Goal: Information Seeking & Learning: Learn about a topic

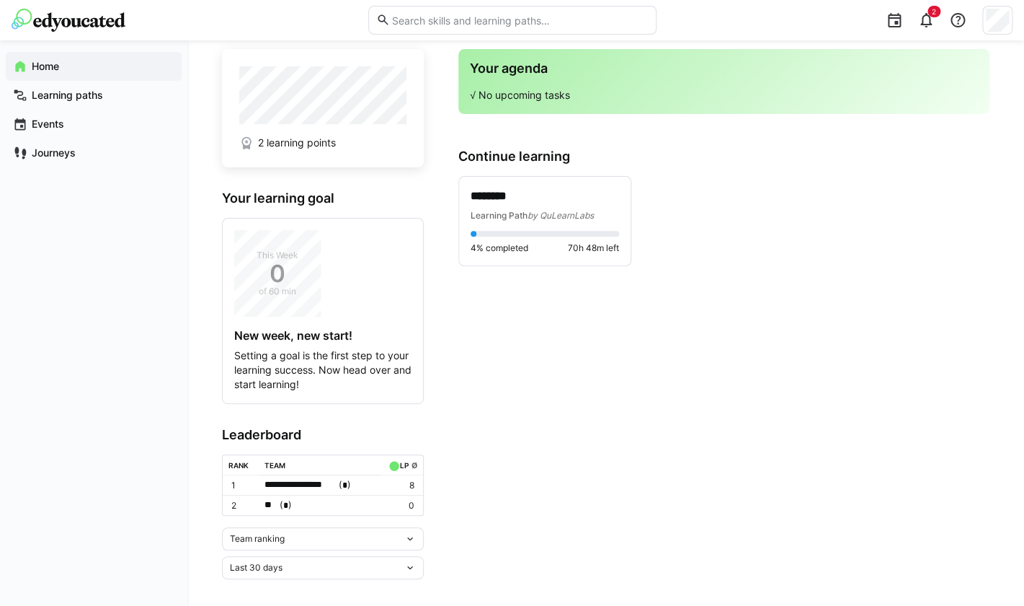
scroll to position [37, 0]
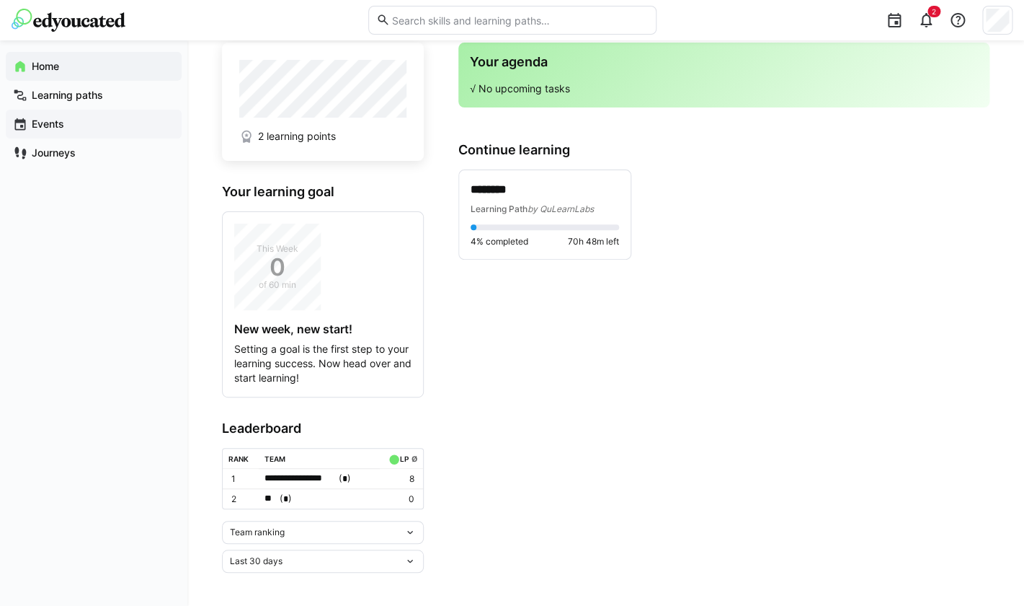
click at [101, 116] on div "Events" at bounding box center [94, 124] width 176 height 29
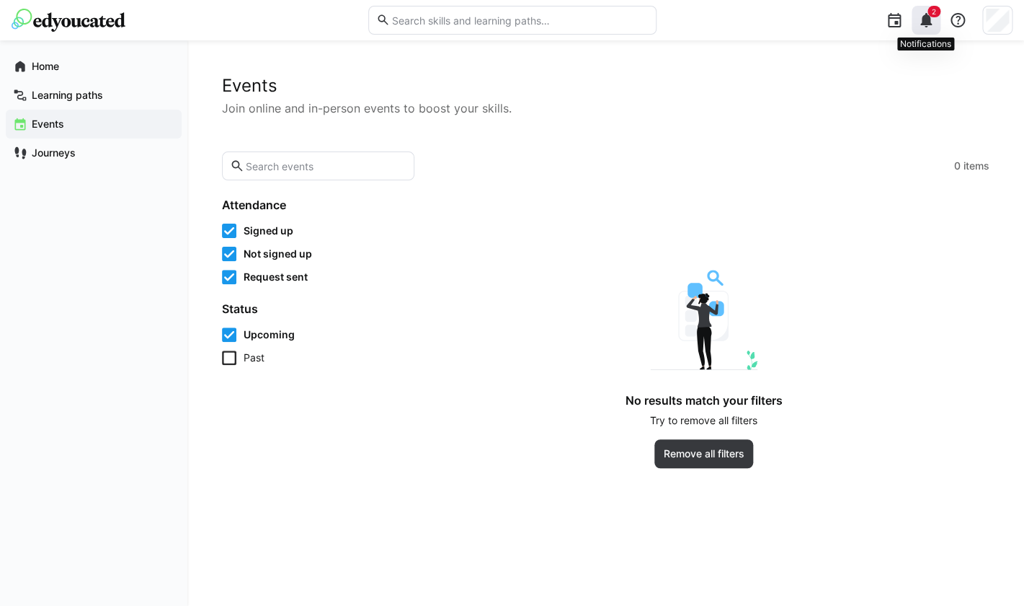
click at [938, 17] on eds-badge "2" at bounding box center [934, 12] width 13 height 12
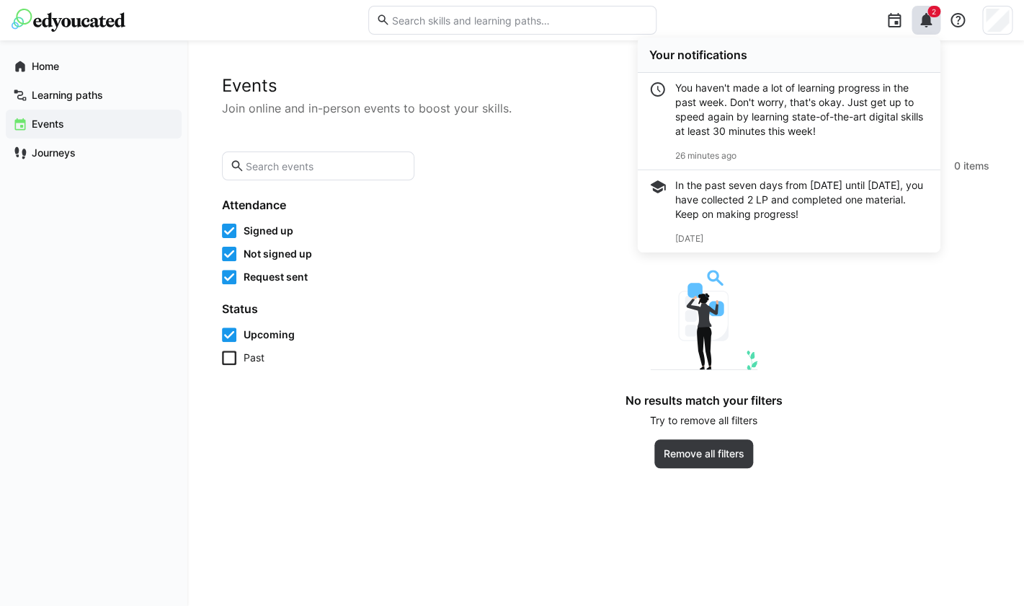
click at [428, 443] on app-empty-results "No results match your filters Try to remove all filters Remove all filters" at bounding box center [704, 369] width 572 height 198
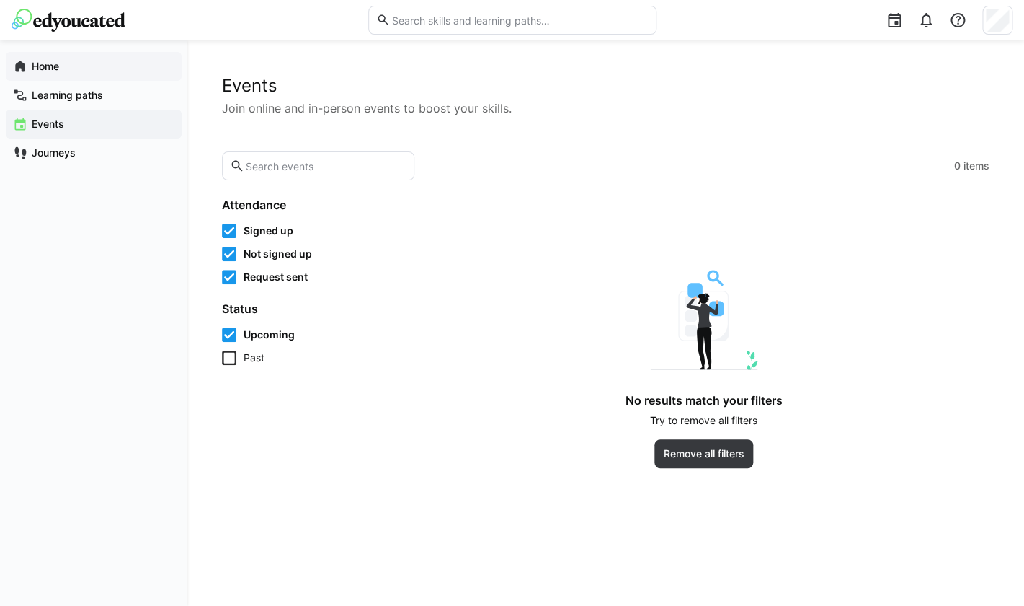
click at [101, 74] on span "Home" at bounding box center [102, 66] width 145 height 14
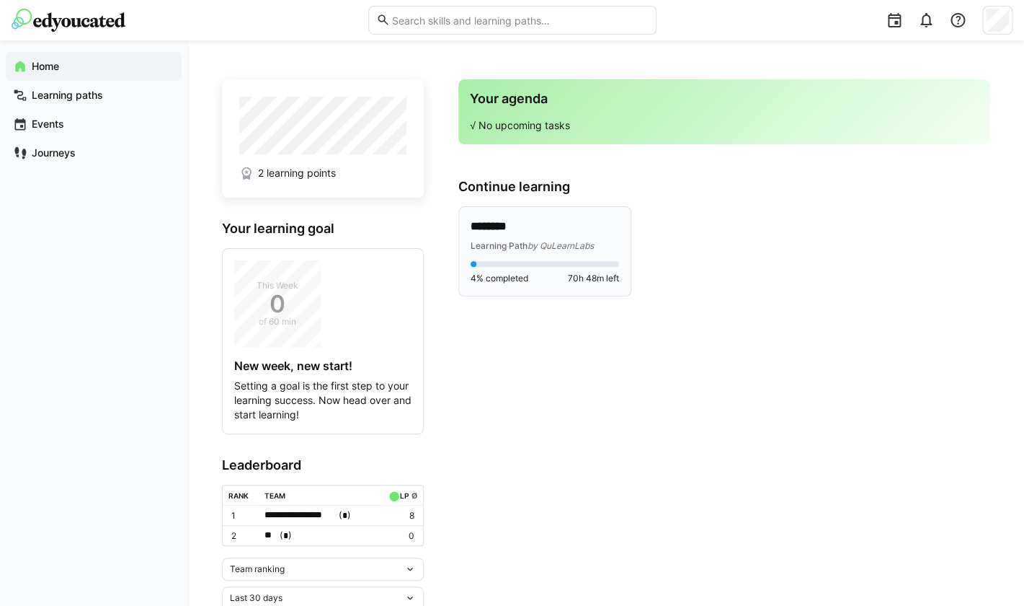
click at [549, 242] on span "by QuLearnLabs" at bounding box center [561, 245] width 66 height 11
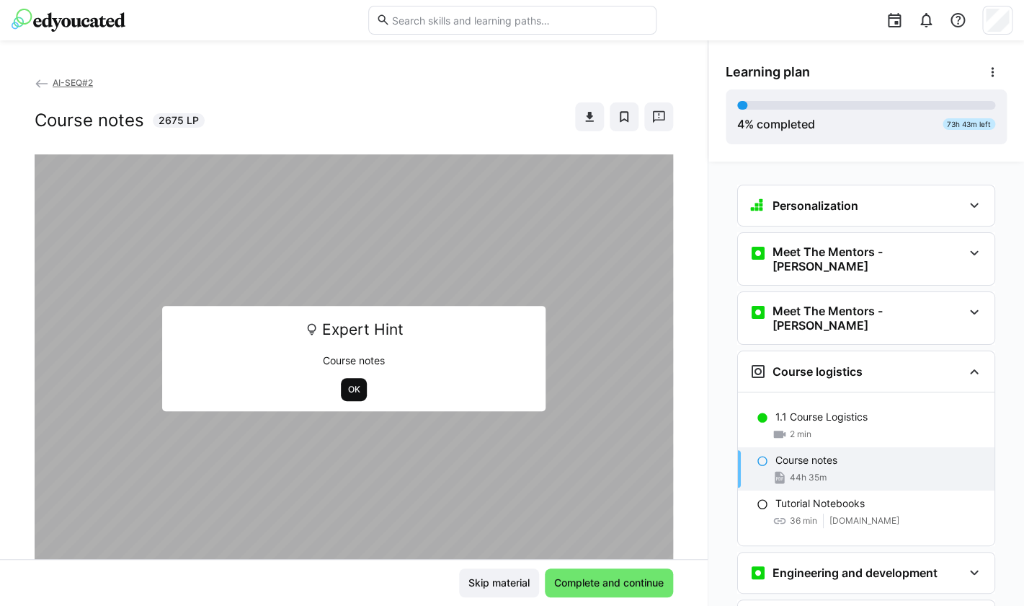
click at [355, 399] on span "OK" at bounding box center [354, 389] width 27 height 23
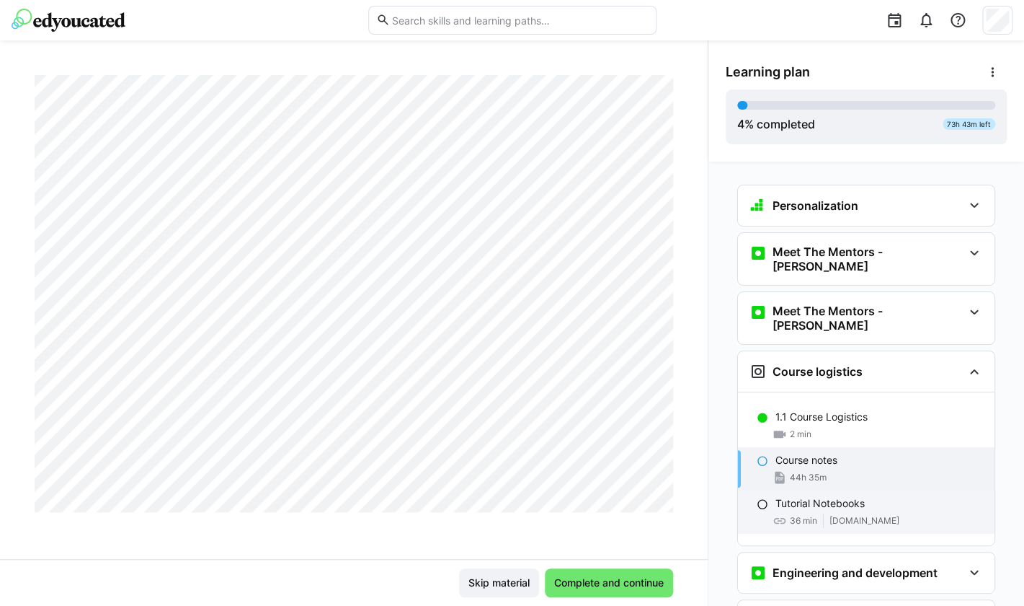
scroll to position [42098, 0]
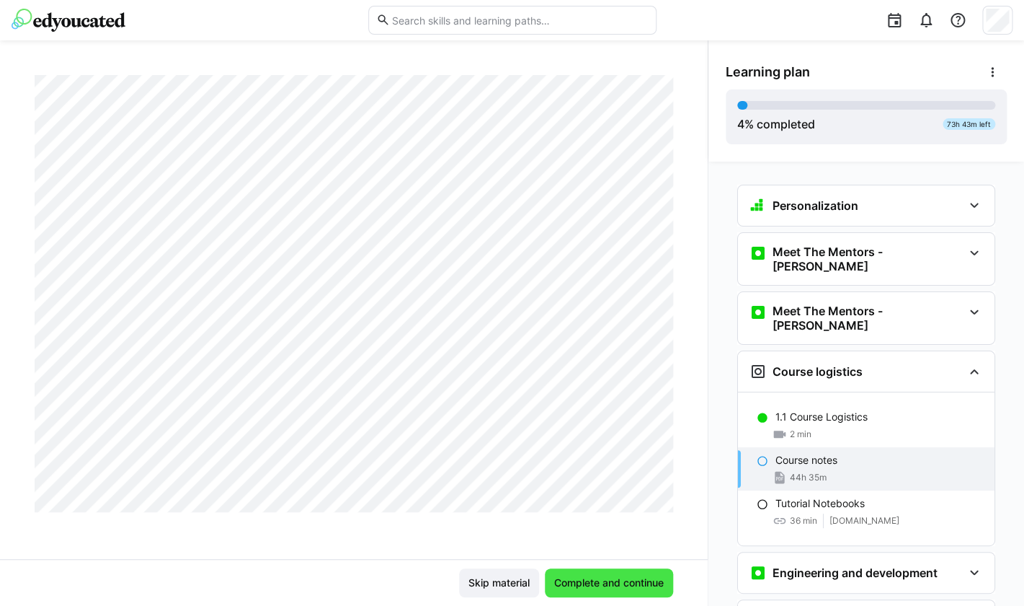
click at [612, 590] on span "Complete and continue" at bounding box center [609, 582] width 128 height 29
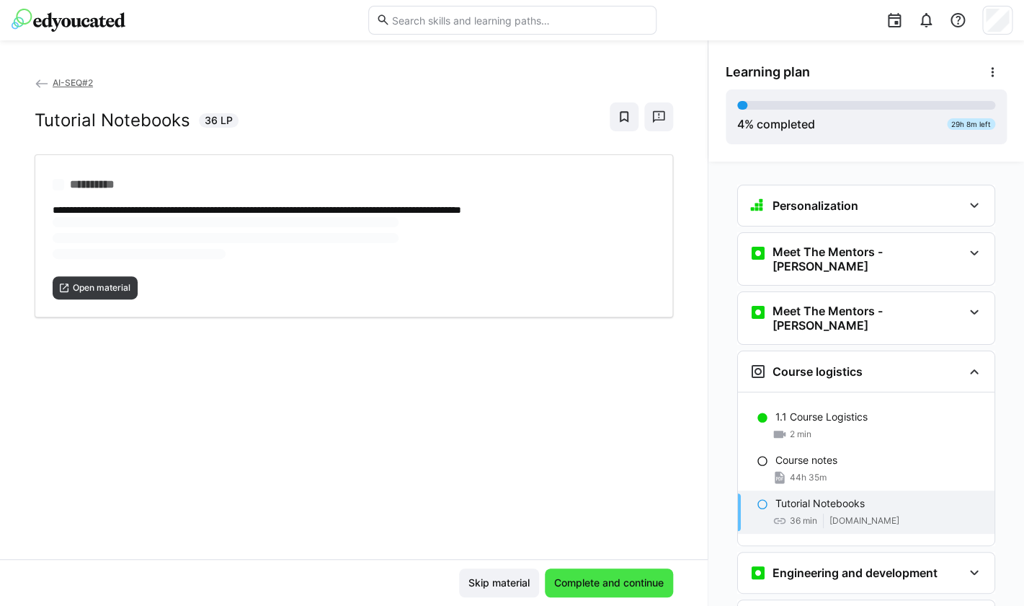
scroll to position [0, 0]
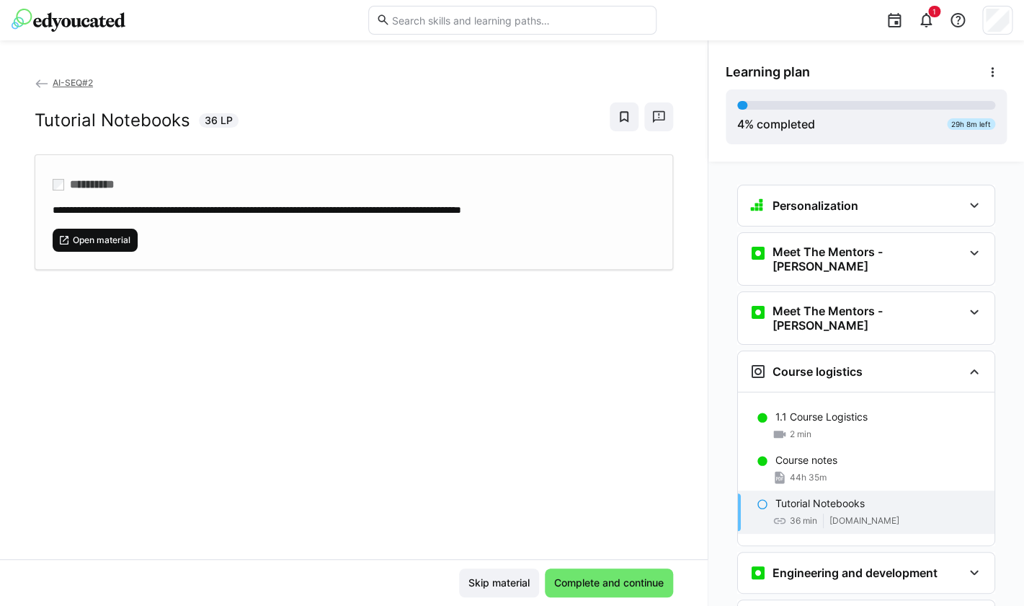
click at [84, 239] on span "Open material" at bounding box center [101, 240] width 61 height 12
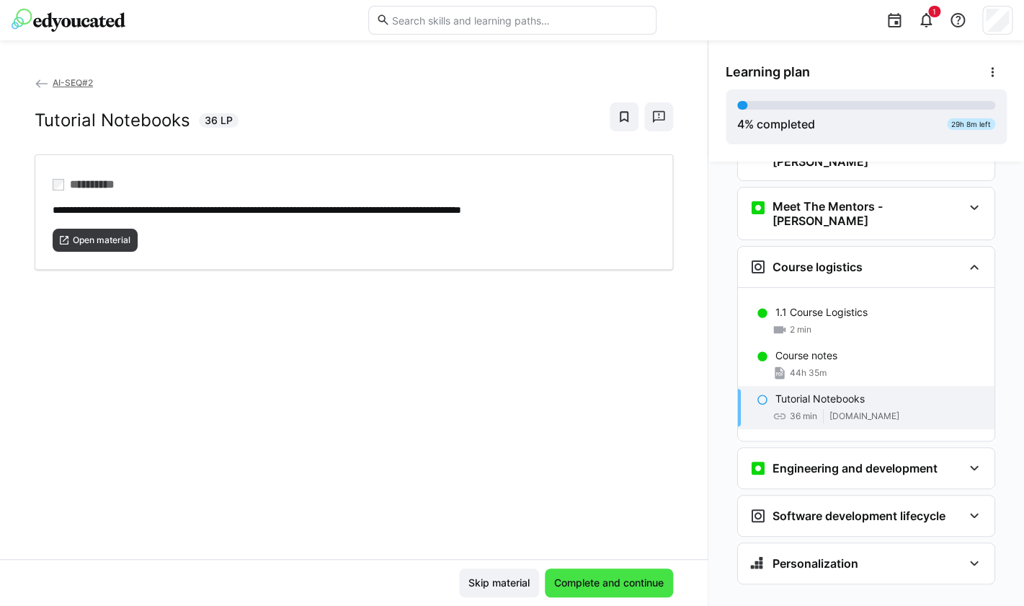
click at [653, 577] on span "Complete and continue" at bounding box center [609, 582] width 114 height 14
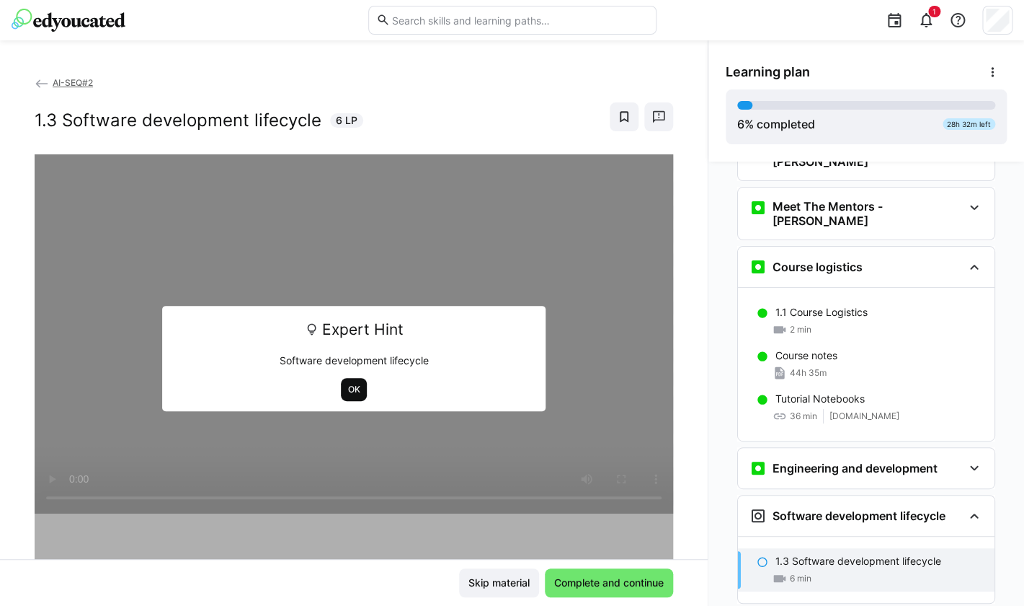
click at [357, 391] on span "OK" at bounding box center [354, 390] width 15 height 12
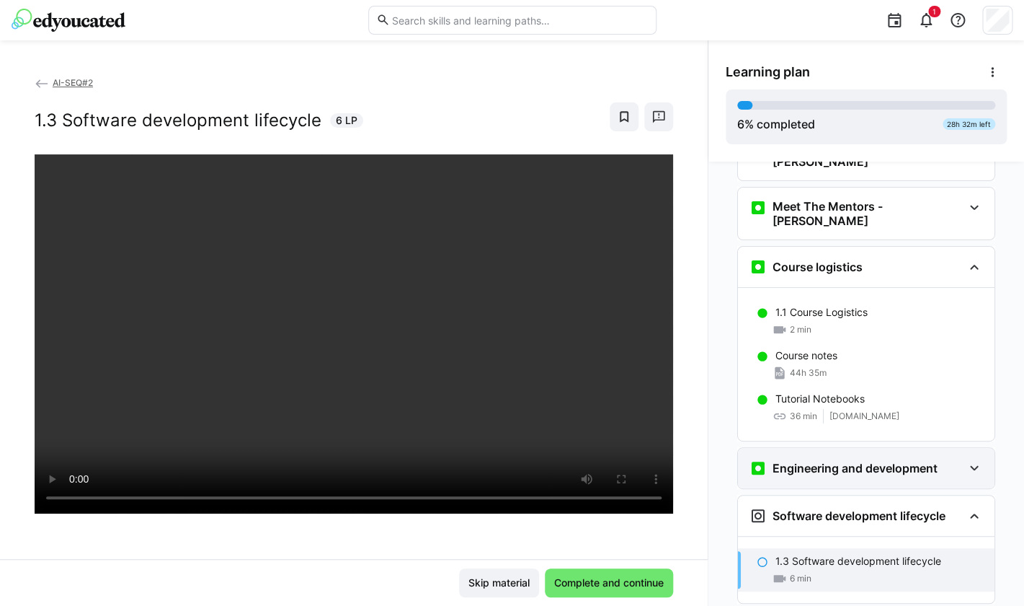
click at [810, 455] on div "Engineering and development" at bounding box center [866, 468] width 257 height 40
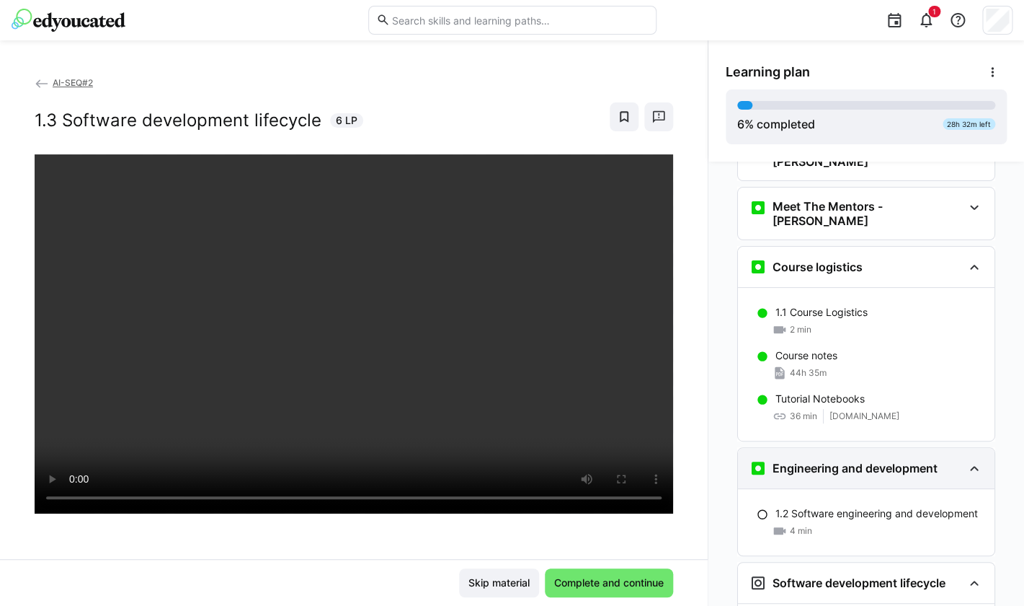
click at [810, 455] on div "Engineering and development" at bounding box center [866, 468] width 257 height 40
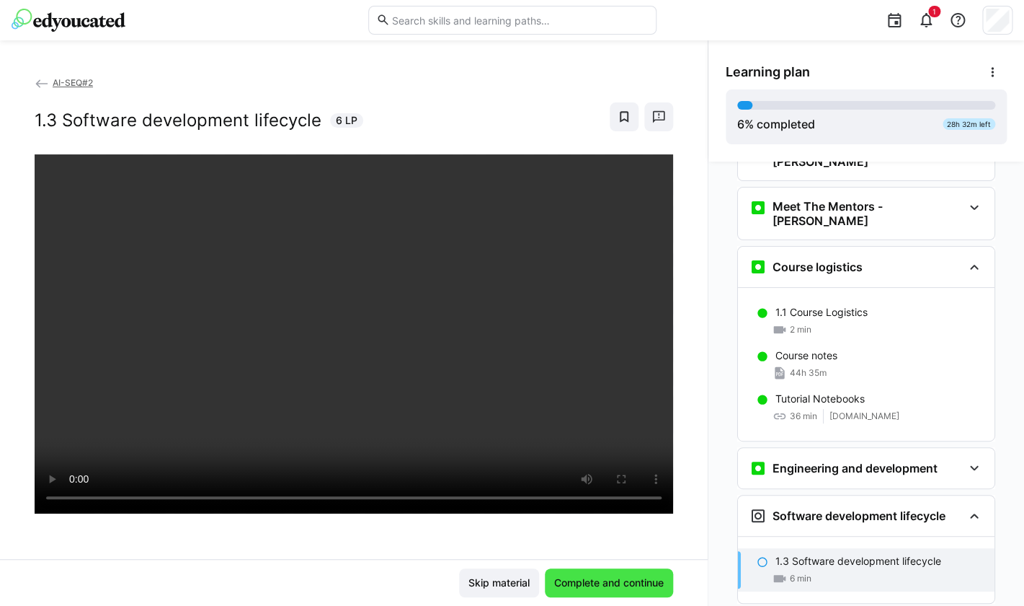
click at [623, 579] on span "Complete and continue" at bounding box center [609, 582] width 114 height 14
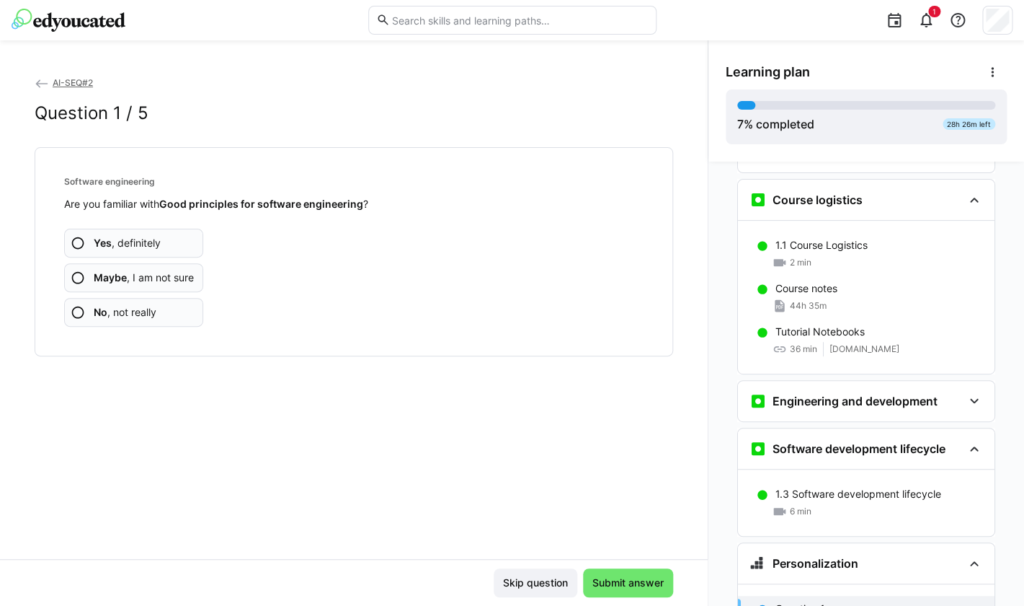
scroll to position [172, 0]
click at [130, 245] on span "Yes , definitely" at bounding box center [127, 243] width 67 height 14
click at [190, 238] on app-assessment-question-radio "Yes , definitely" at bounding box center [133, 243] width 139 height 29
click at [177, 301] on app-assessment-question-radio "No , not really" at bounding box center [133, 312] width 139 height 29
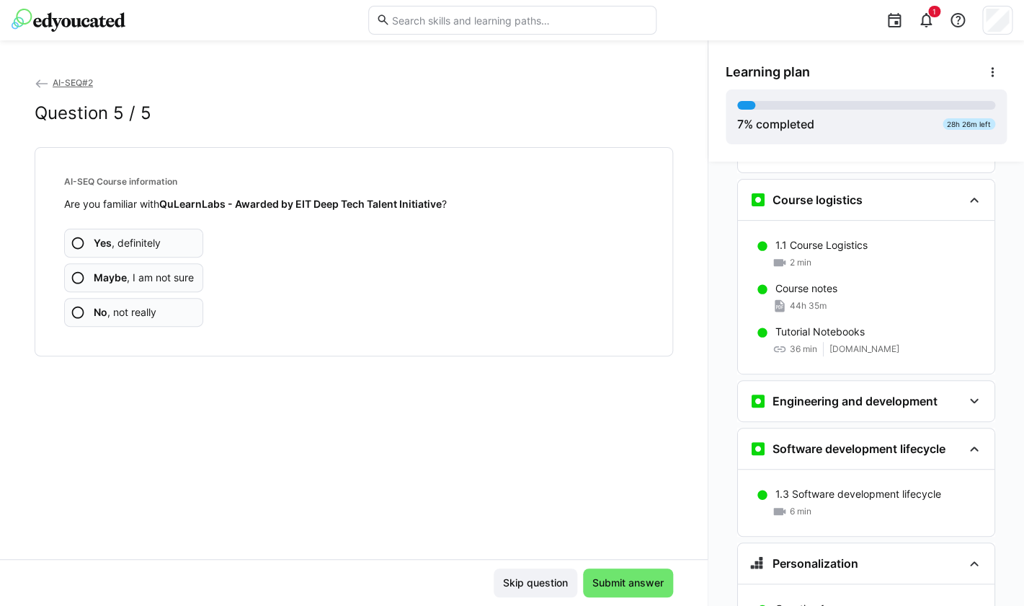
click at [183, 280] on span "Maybe , I am not sure" at bounding box center [144, 277] width 100 height 14
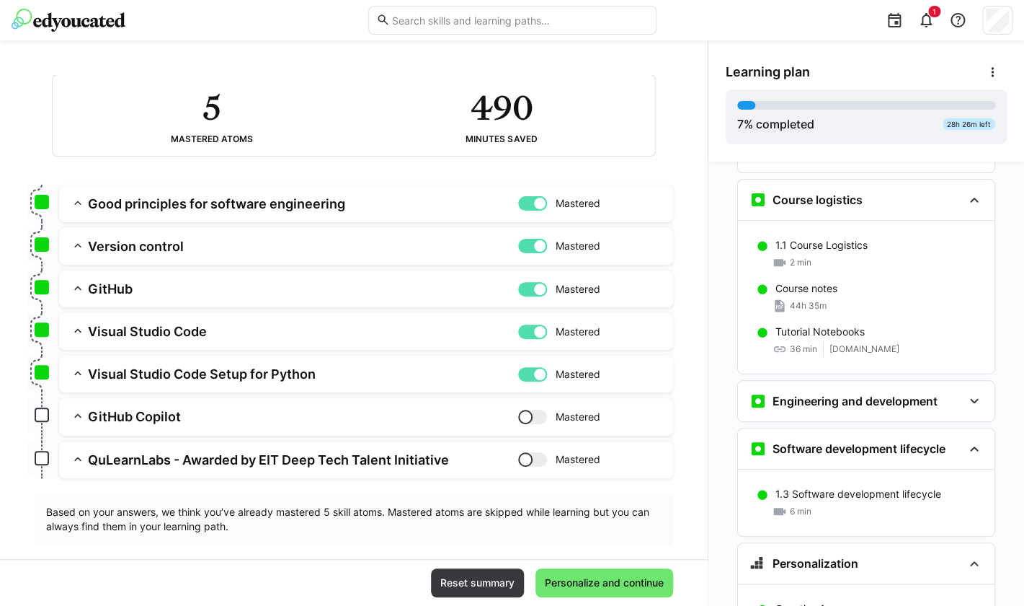
scroll to position [111, 0]
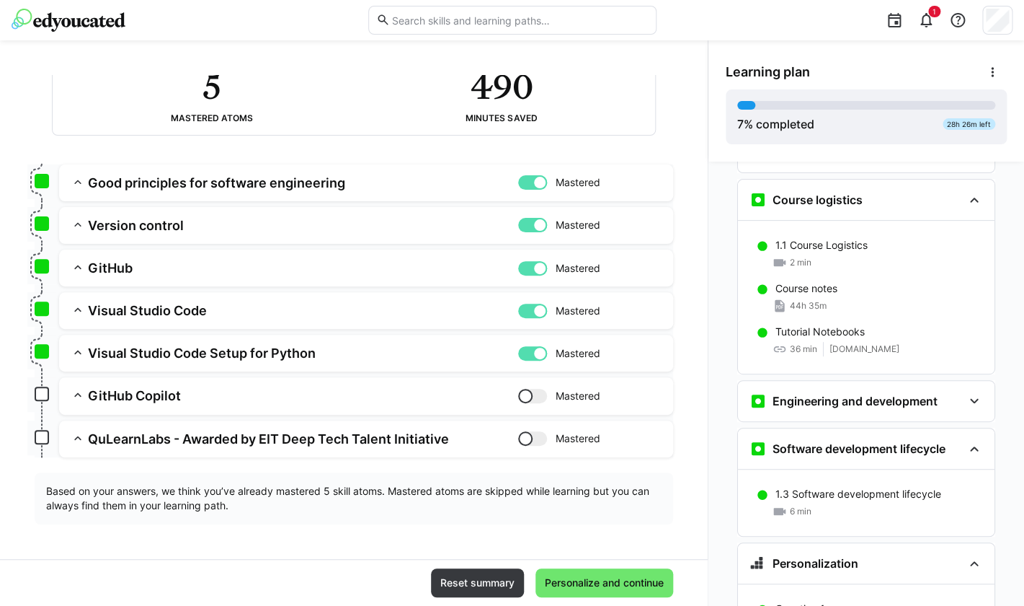
click at [363, 402] on h3 "GitHub Copilot" at bounding box center [303, 395] width 430 height 17
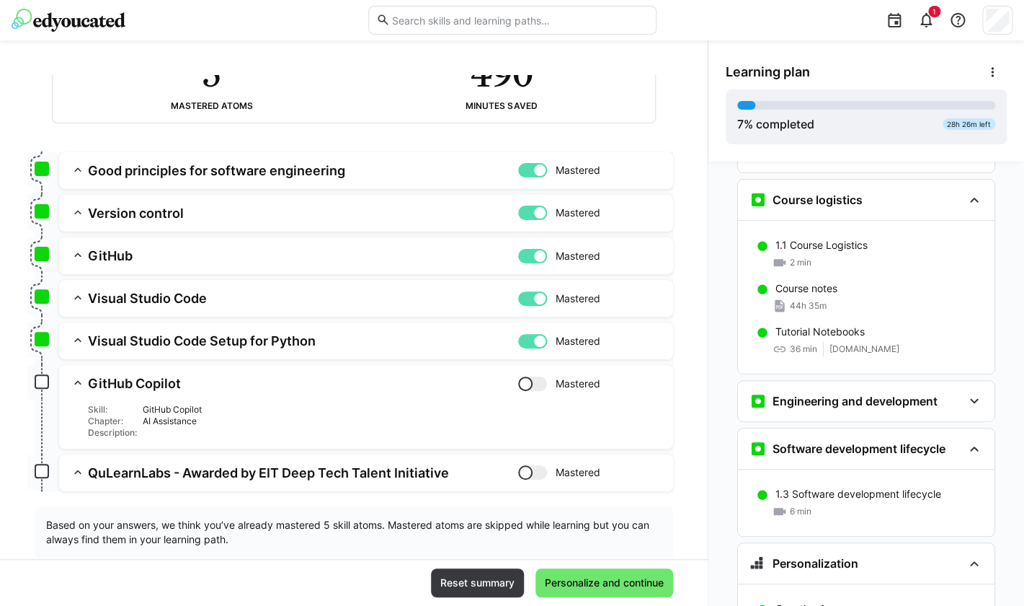
scroll to position [124, 0]
click at [974, 440] on eds-icon at bounding box center [974, 448] width 17 height 17
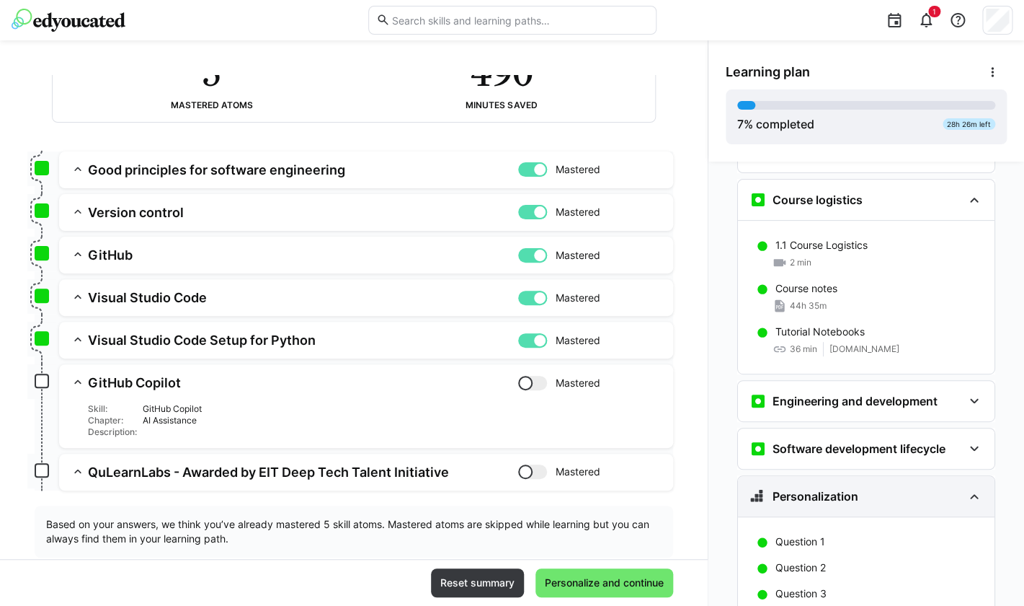
click at [979, 487] on eds-icon at bounding box center [974, 495] width 17 height 17
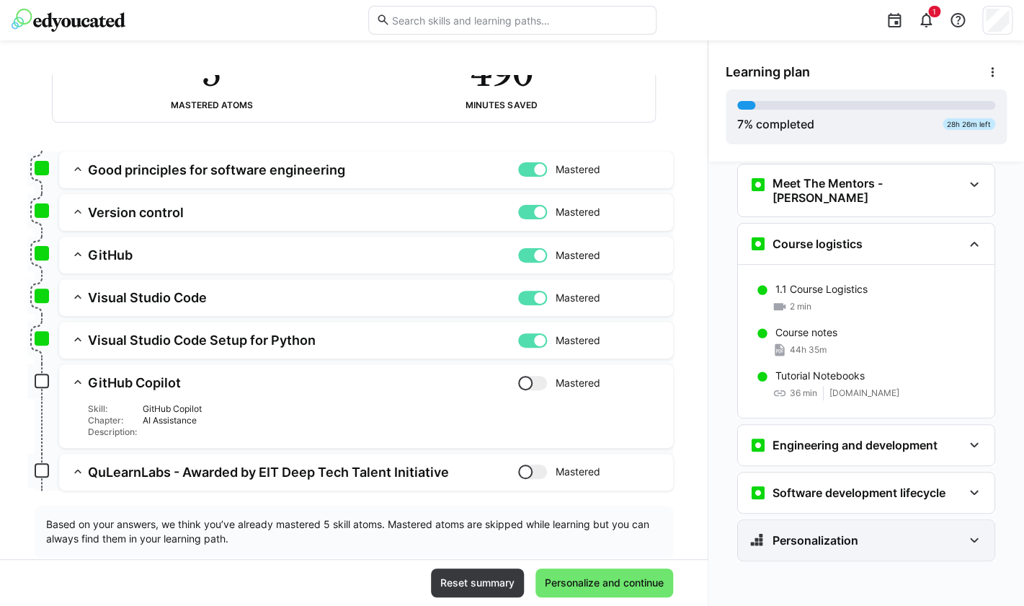
scroll to position [105, 0]
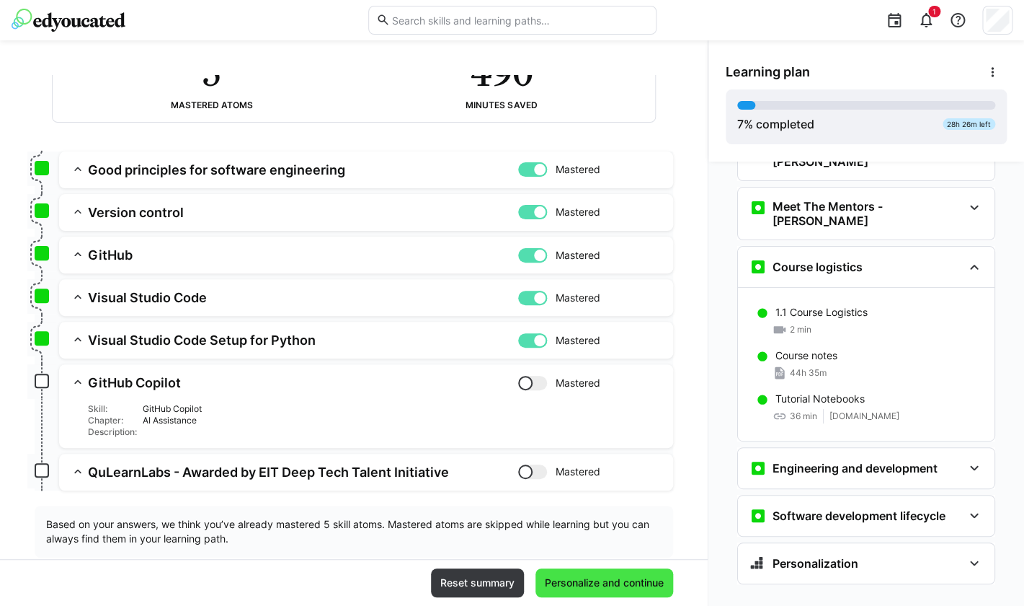
click at [647, 596] on span "Personalize and continue" at bounding box center [605, 582] width 138 height 29
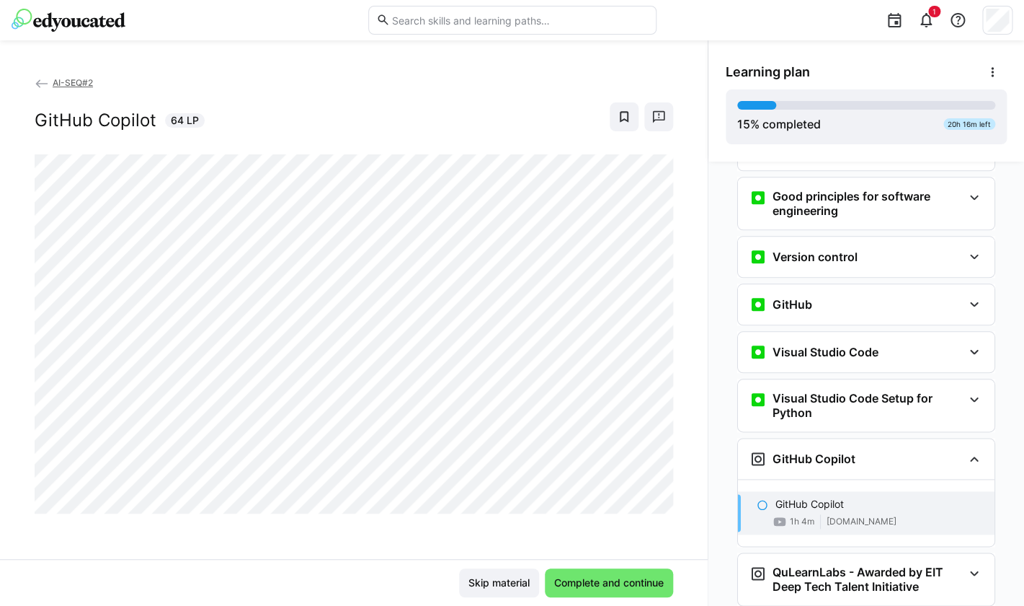
scroll to position [1, 0]
click at [913, 243] on div "Version control" at bounding box center [866, 256] width 257 height 40
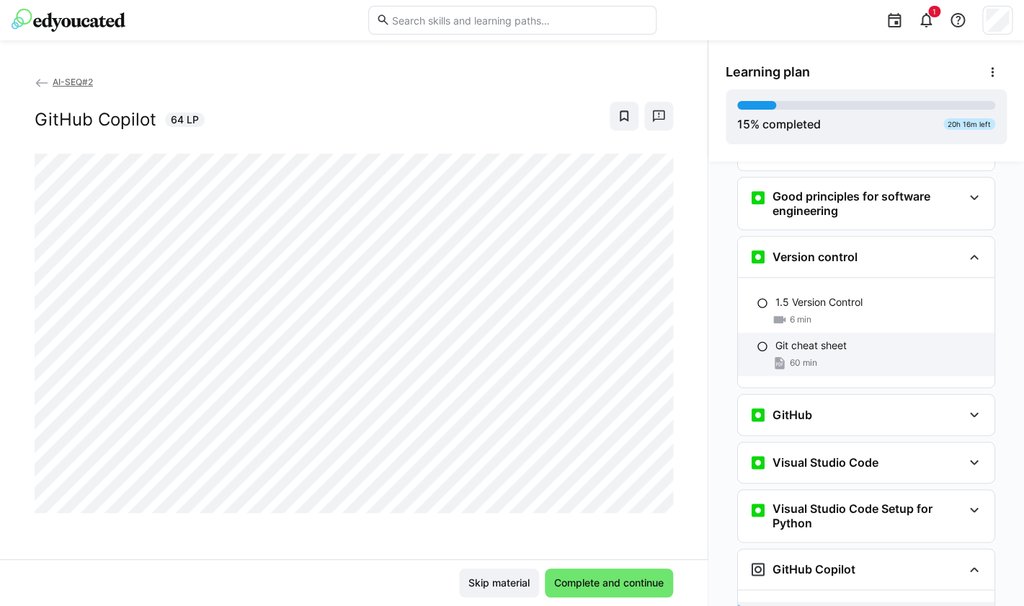
click at [864, 355] on div "60 min" at bounding box center [880, 362] width 208 height 14
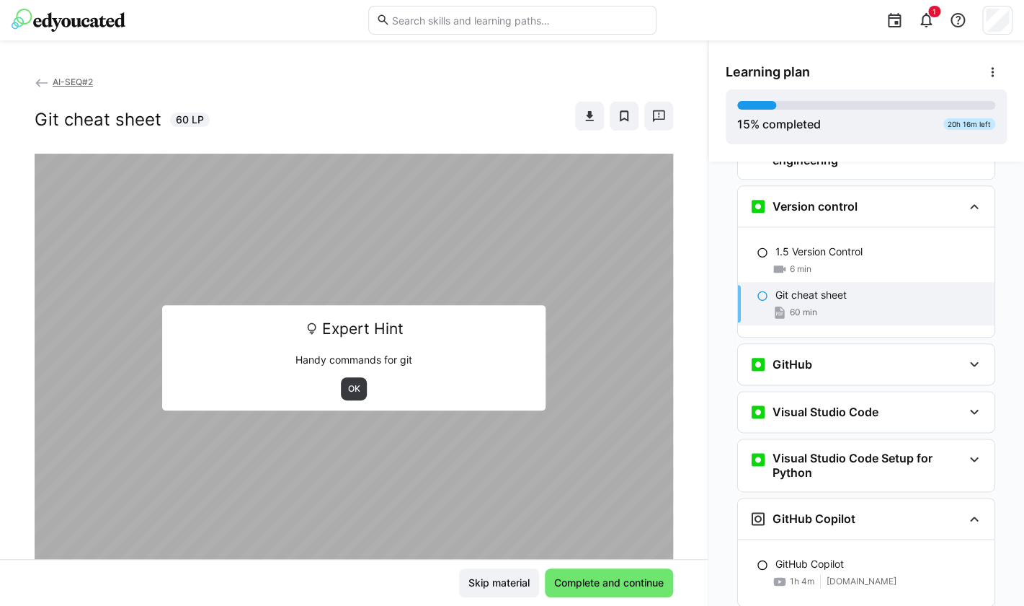
scroll to position [569, 0]
click at [353, 378] on span "OK" at bounding box center [354, 388] width 27 height 23
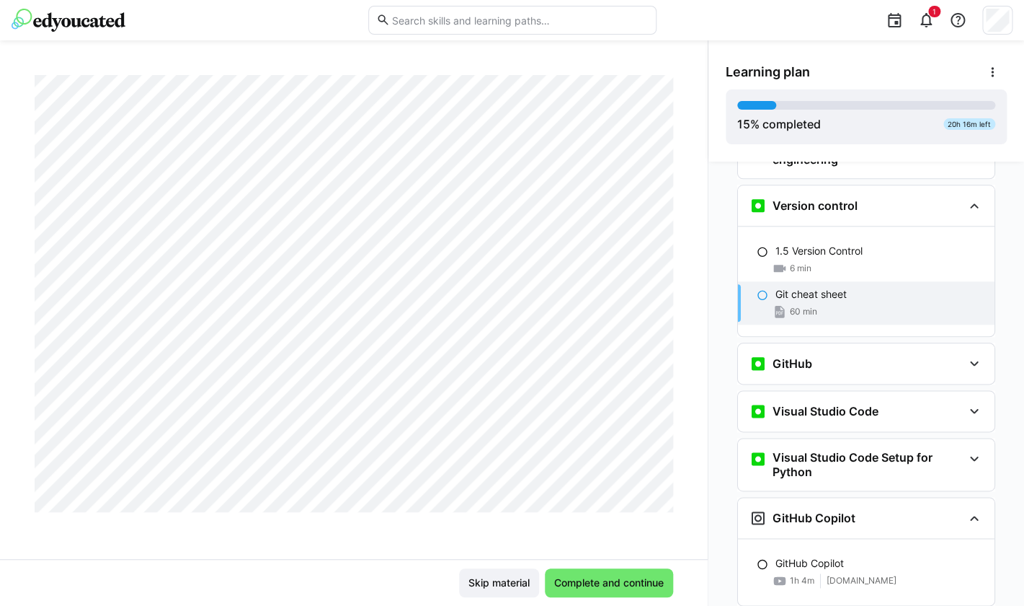
scroll to position [0, 0]
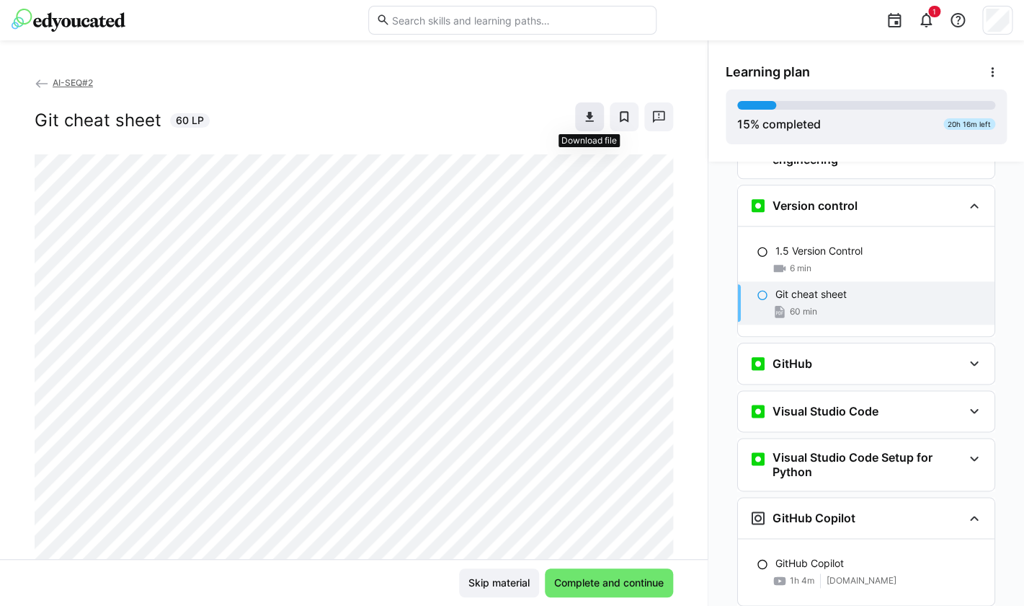
click at [594, 112] on eds-icon at bounding box center [590, 117] width 14 height 14
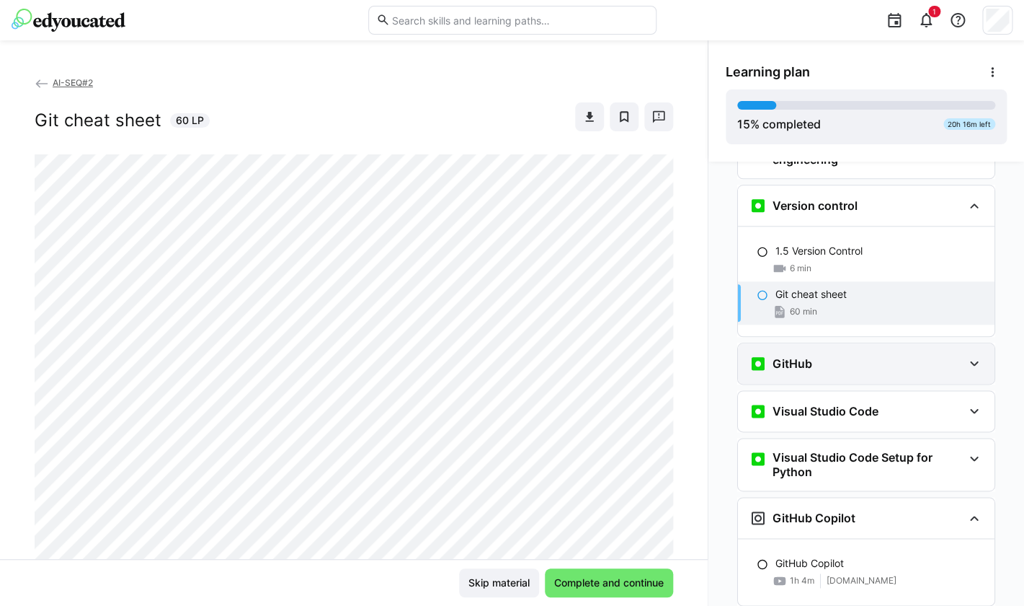
click at [918, 355] on div "GitHub" at bounding box center [856, 363] width 213 height 17
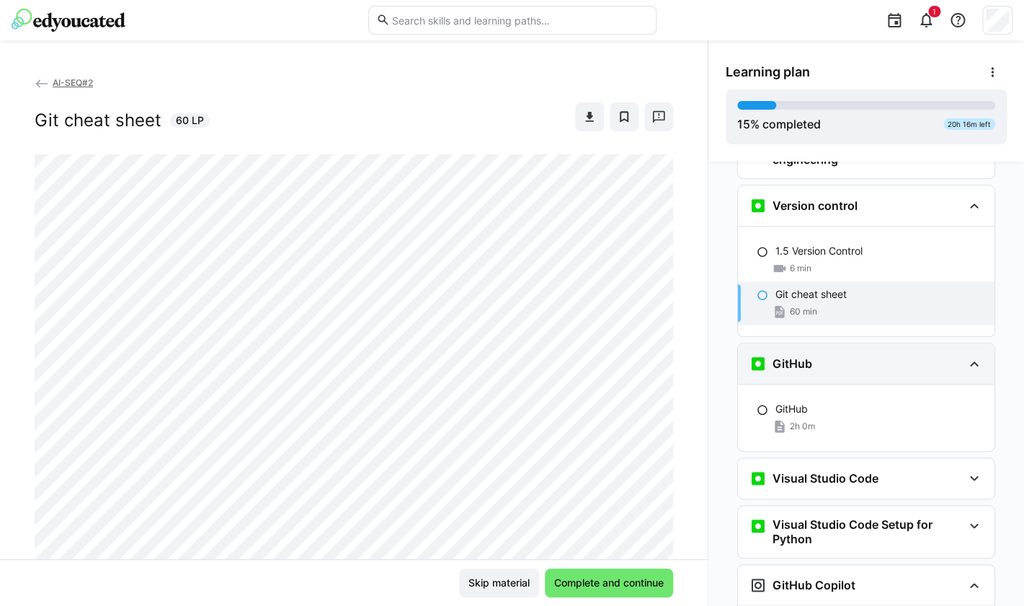
click at [918, 355] on div "GitHub" at bounding box center [856, 363] width 213 height 17
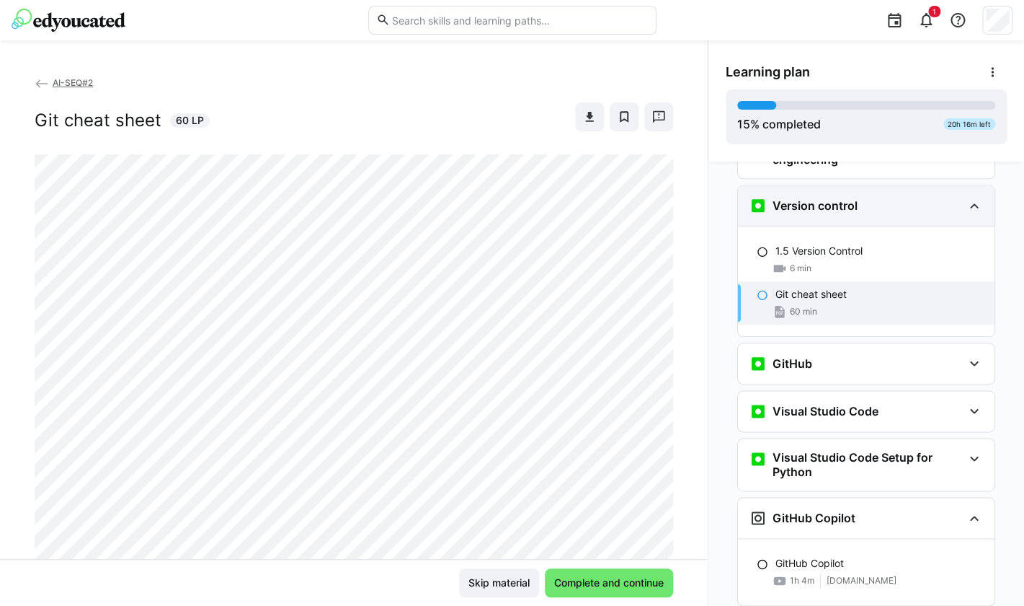
click at [970, 194] on div "Version control" at bounding box center [866, 205] width 257 height 40
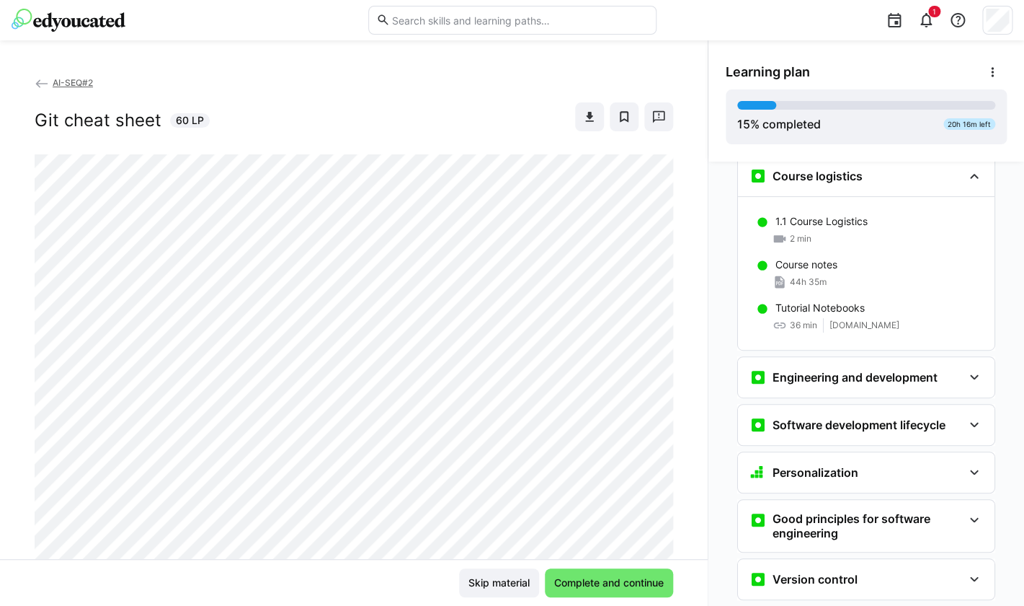
scroll to position [190, 0]
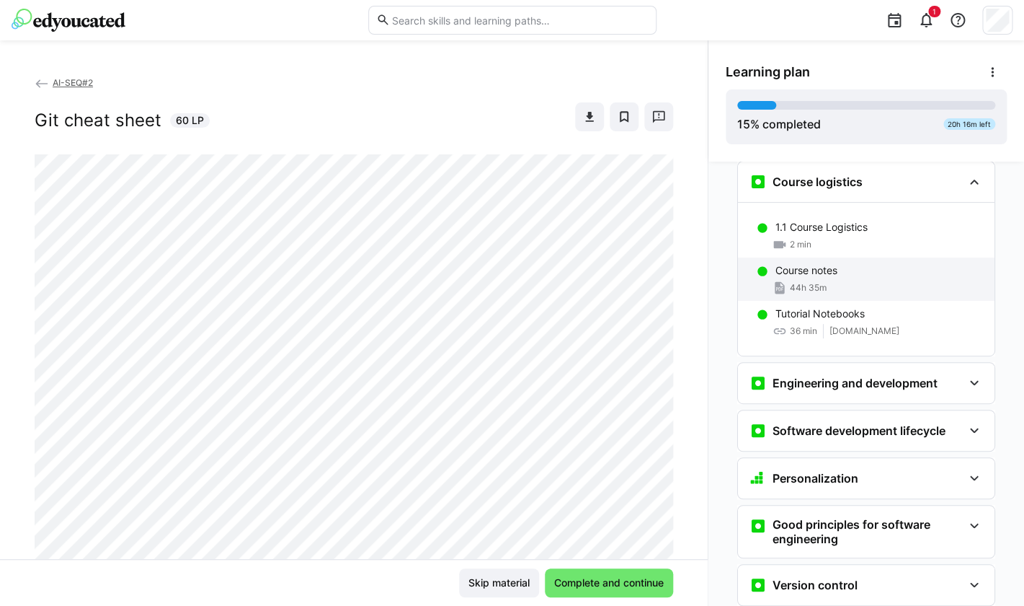
click at [918, 280] on div "44h 35m" at bounding box center [880, 287] width 208 height 14
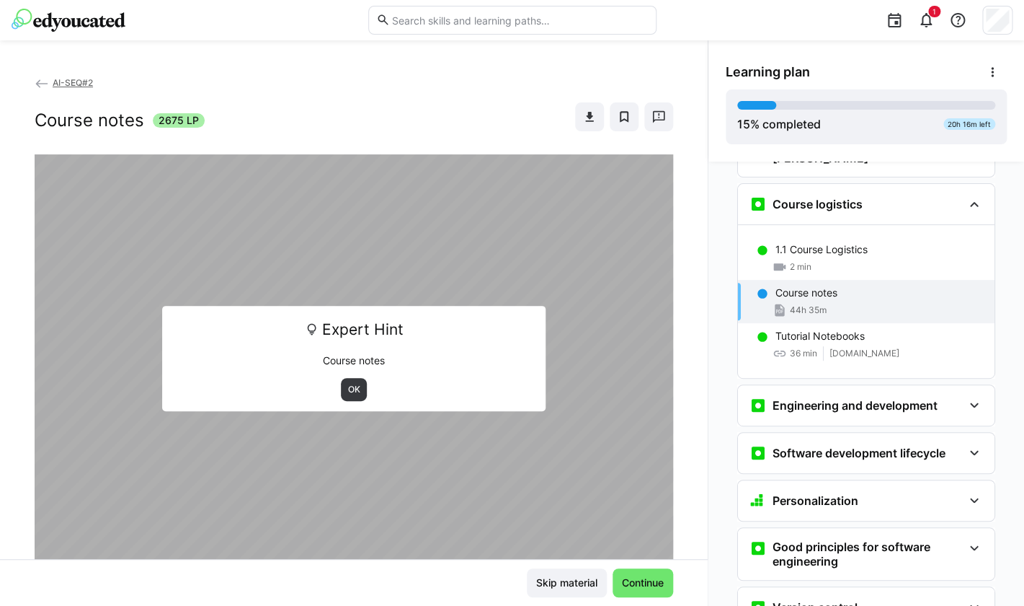
scroll to position [166, 0]
click at [350, 391] on span "OK" at bounding box center [354, 390] width 15 height 12
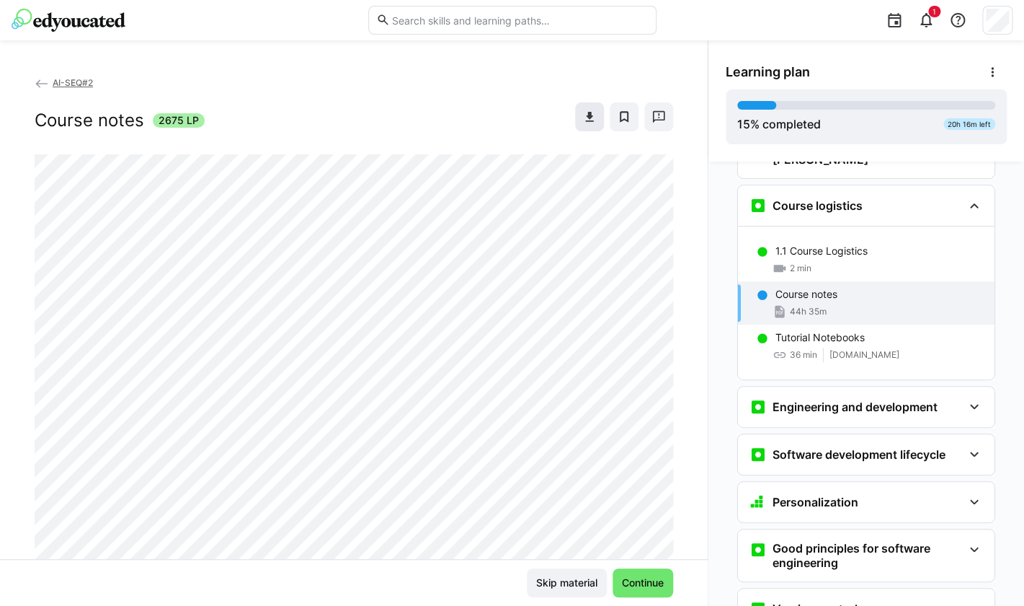
click at [589, 123] on eds-icon at bounding box center [590, 117] width 14 height 14
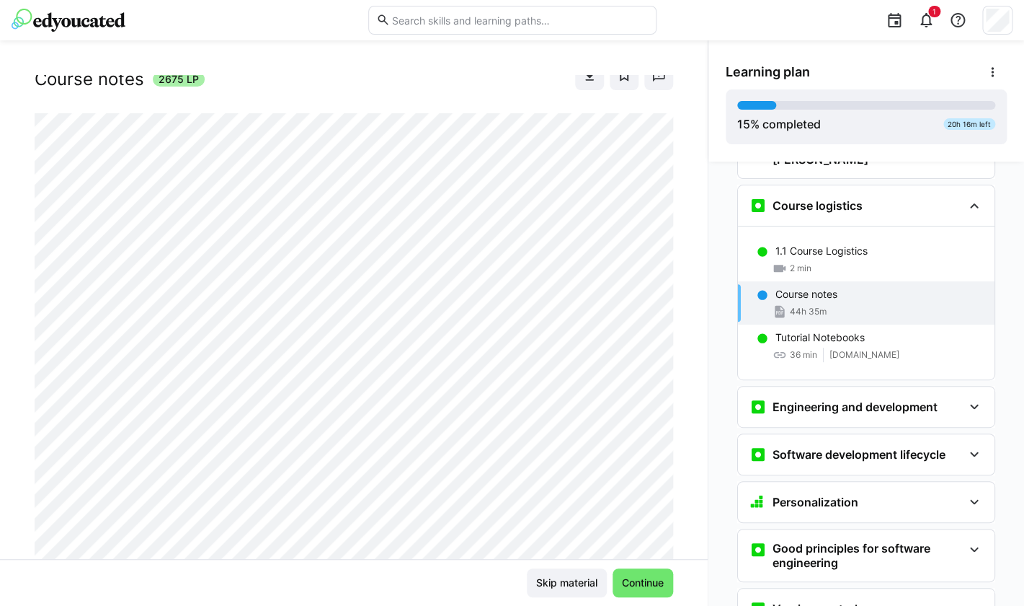
scroll to position [30, 0]
